Goal: Transaction & Acquisition: Purchase product/service

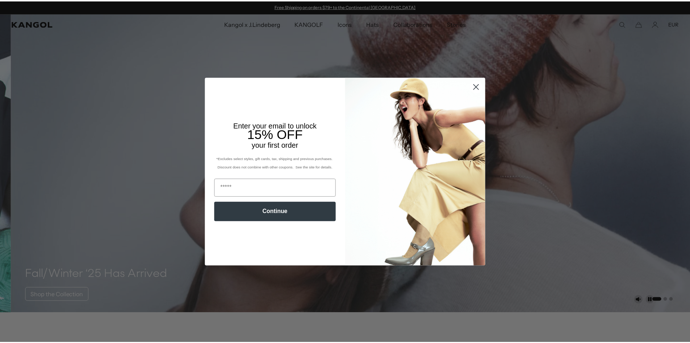
scroll to position [0, 149]
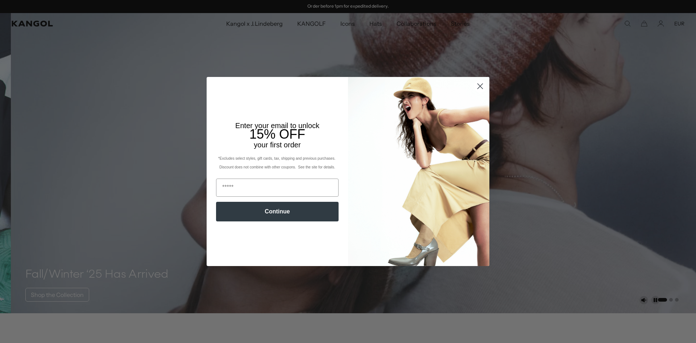
click at [474, 88] on circle "Close dialog" at bounding box center [480, 86] width 12 height 12
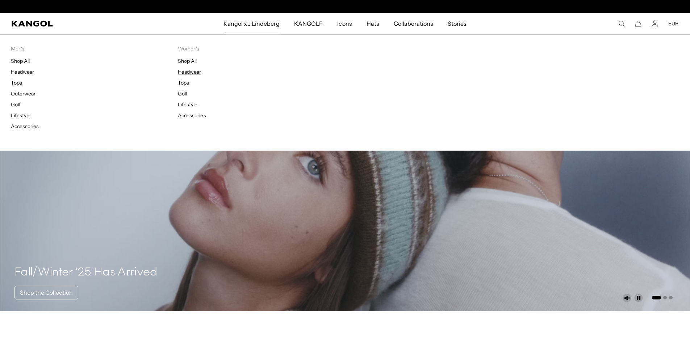
scroll to position [0, 0]
click at [188, 71] on link "Headwear" at bounding box center [189, 72] width 23 height 7
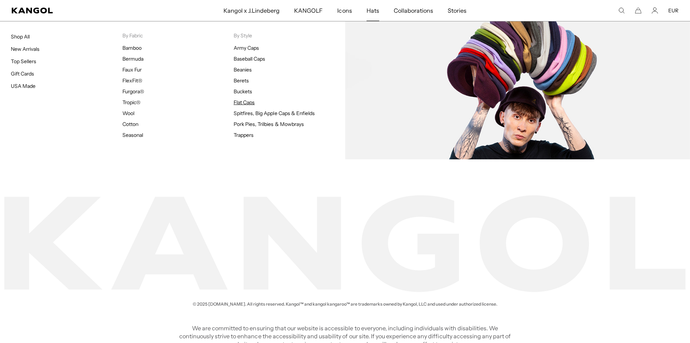
click at [241, 100] on link "Flat Caps" at bounding box center [244, 102] width 21 height 7
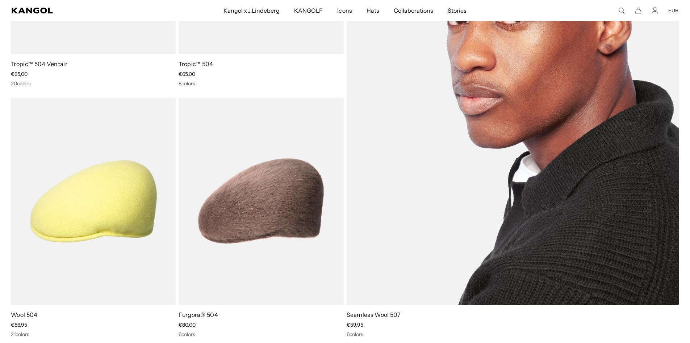
scroll to position [290, 0]
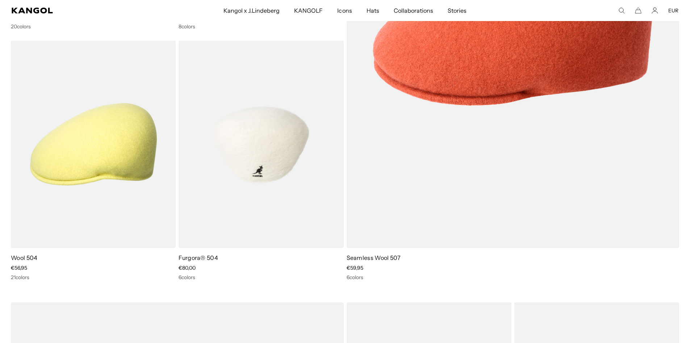
click at [271, 170] on img at bounding box center [261, 144] width 165 height 207
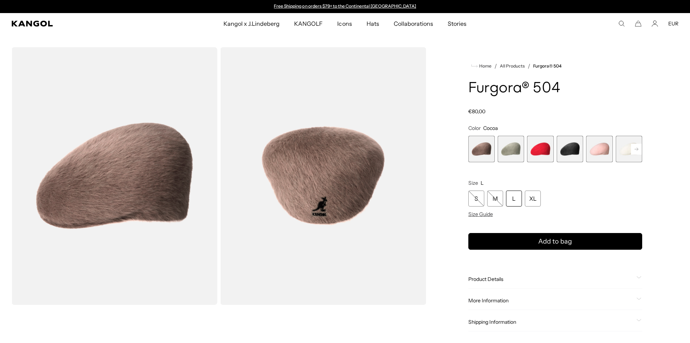
click at [640, 146] on rect at bounding box center [636, 149] width 11 height 11
click at [484, 149] on span "2 of 7" at bounding box center [482, 149] width 26 height 26
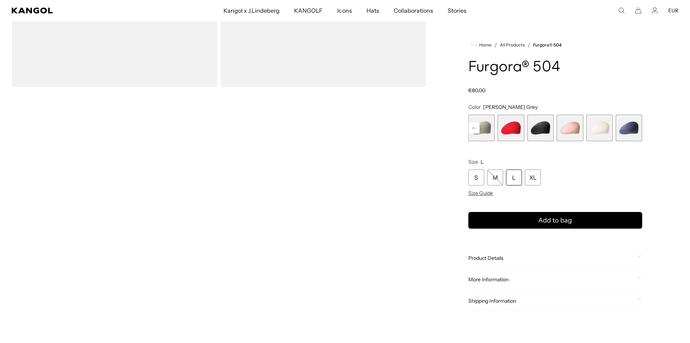
click at [622, 127] on span "7 of 7" at bounding box center [629, 128] width 26 height 26
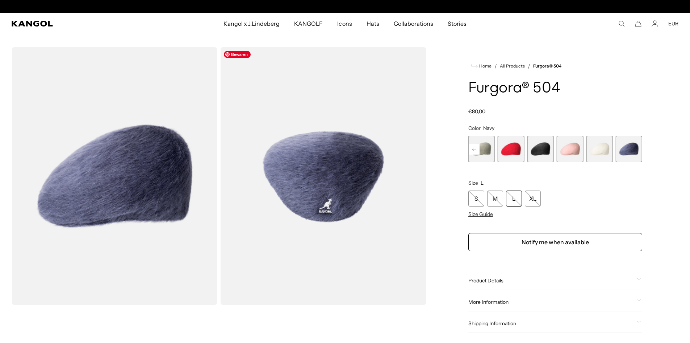
scroll to position [0, 149]
click at [487, 146] on span "2 of 7" at bounding box center [482, 149] width 26 height 26
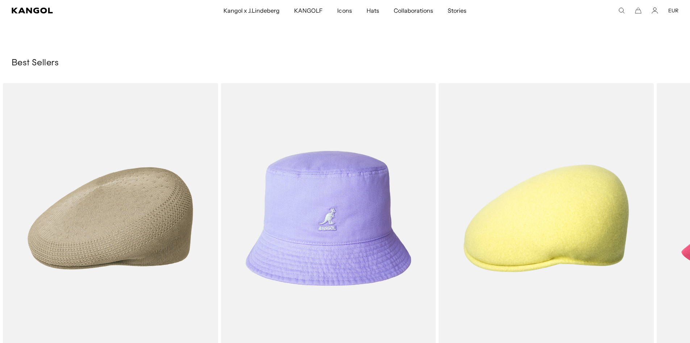
scroll to position [0, 149]
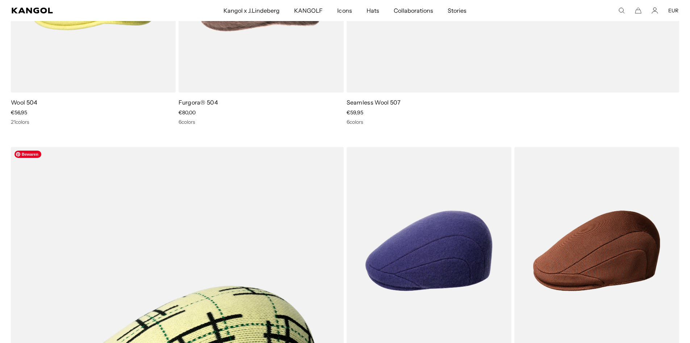
scroll to position [0, 149]
